Goal: Check status: Check status

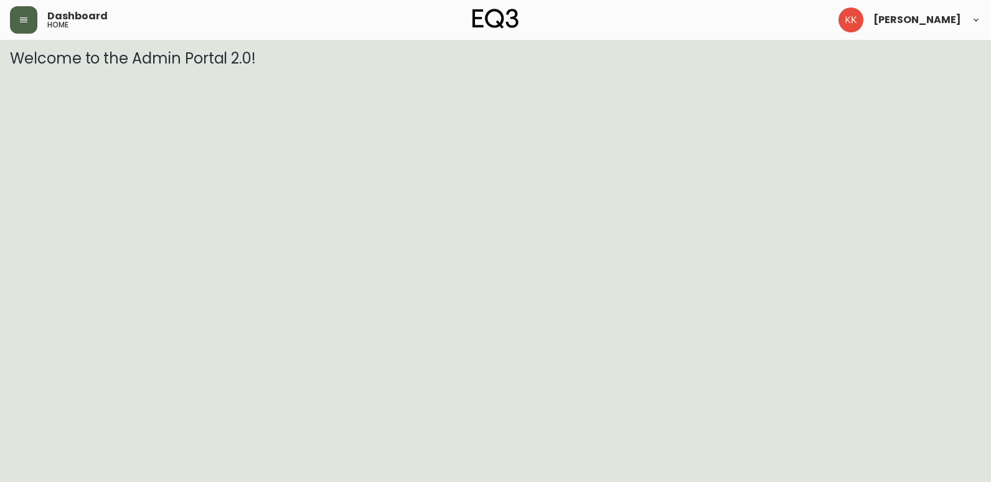
click at [29, 9] on button "button" at bounding box center [23, 19] width 27 height 27
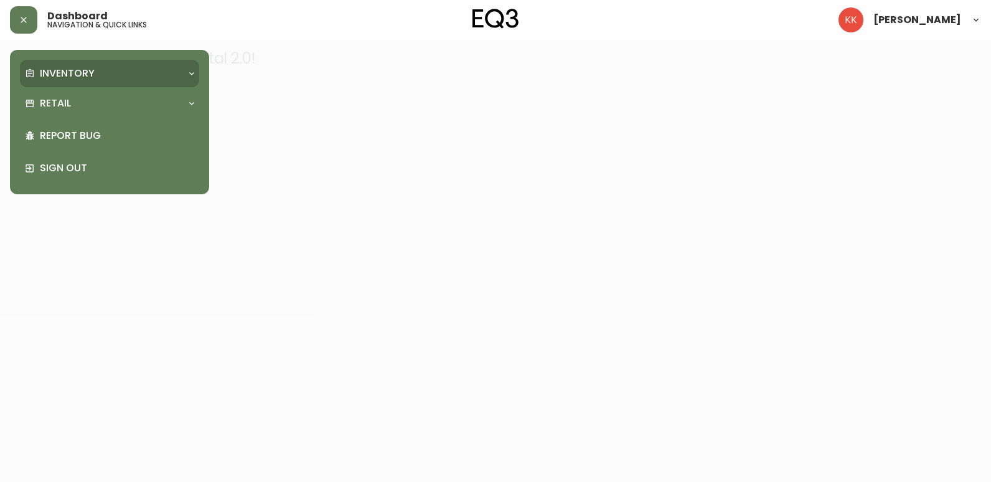
click at [90, 77] on p "Inventory" at bounding box center [67, 74] width 55 height 14
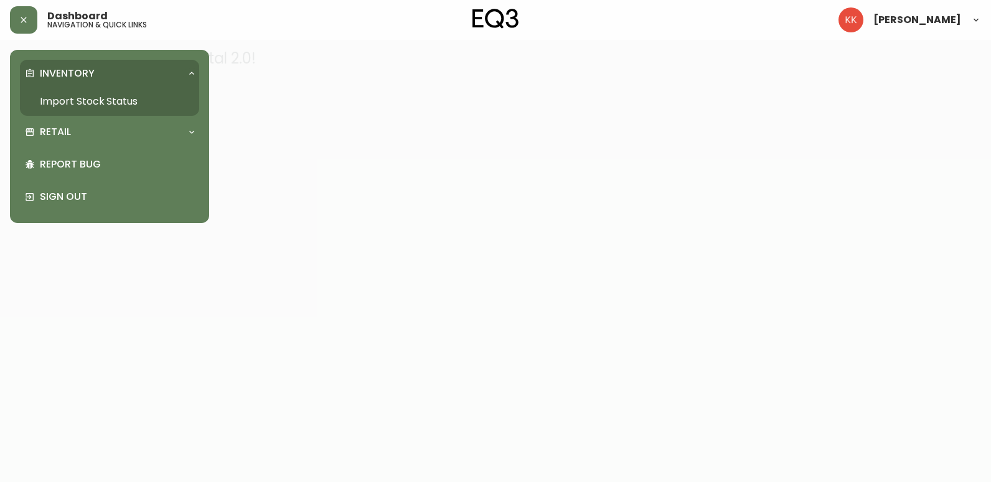
drag, startPoint x: 78, startPoint y: 99, endPoint x: 168, endPoint y: 102, distance: 89.1
click at [80, 99] on link "Import Stock Status" at bounding box center [109, 101] width 179 height 29
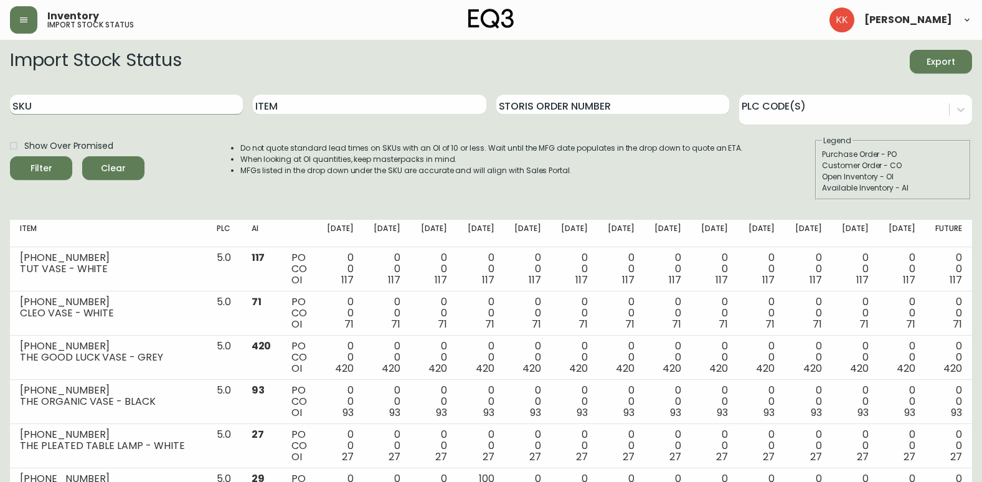
click at [144, 102] on input "SKU" at bounding box center [126, 105] width 233 height 20
click at [10, 156] on button "Filter" at bounding box center [41, 168] width 62 height 24
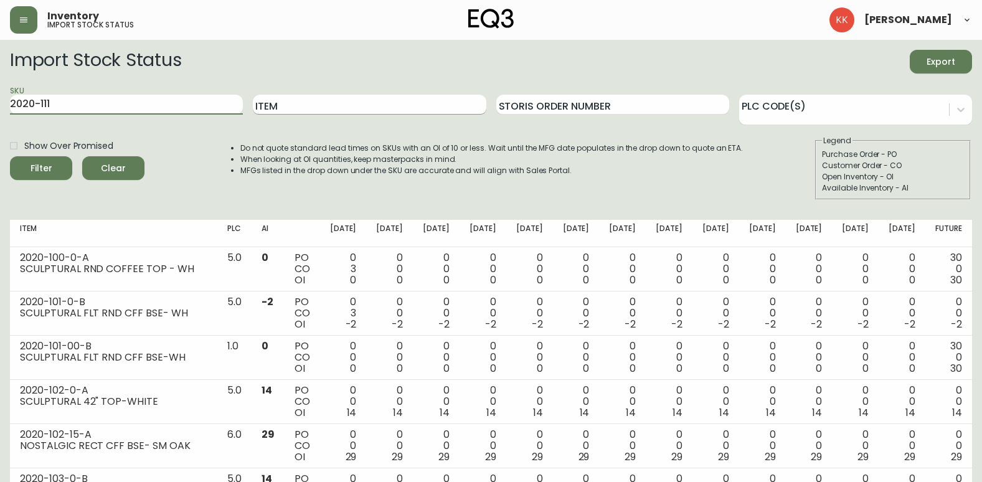
type input "2020-111"
click at [10, 156] on button "Filter" at bounding box center [41, 168] width 62 height 24
